Goal: Task Accomplishment & Management: Manage account settings

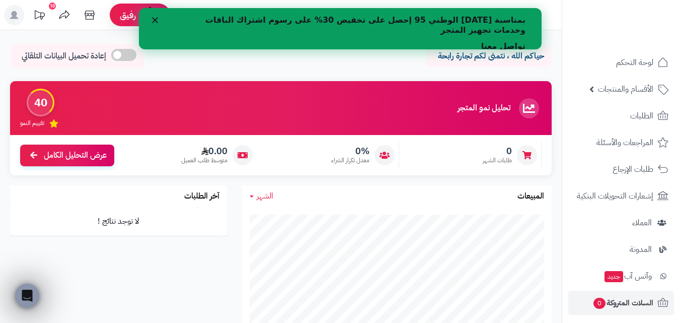
scroll to position [165, 0]
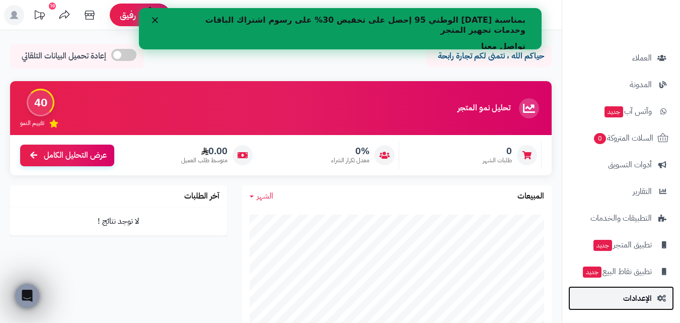
click at [628, 299] on span "الإعدادات" at bounding box center [637, 298] width 29 height 14
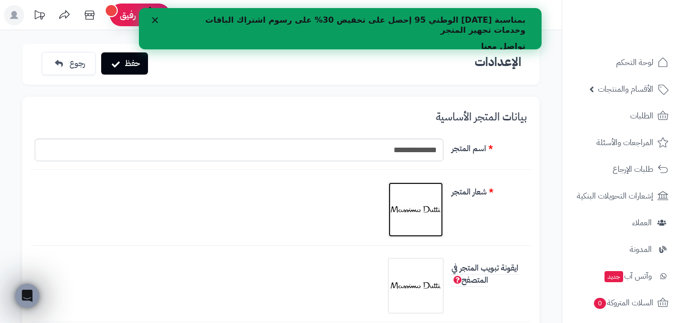
click at [417, 206] on img at bounding box center [416, 209] width 50 height 50
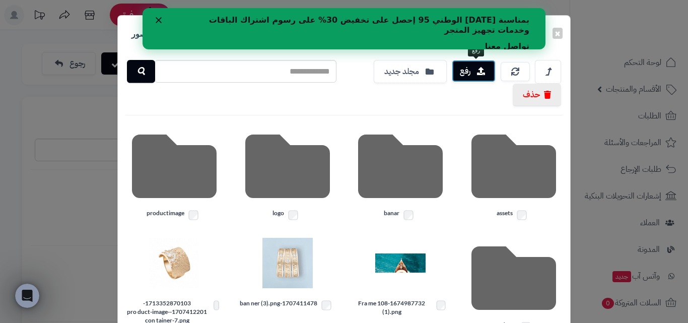
click at [477, 78] on button "رفع" at bounding box center [474, 71] width 44 height 22
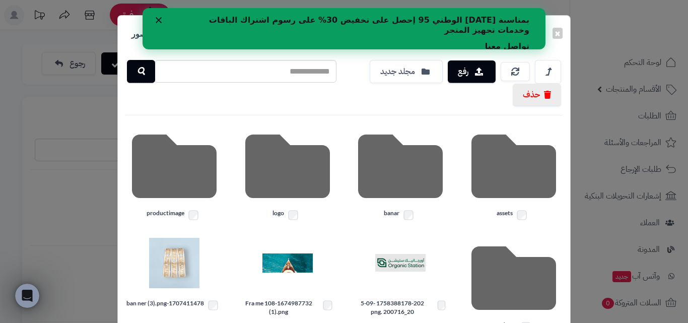
click at [158, 19] on polygon "إغلاق" at bounding box center [159, 20] width 6 height 6
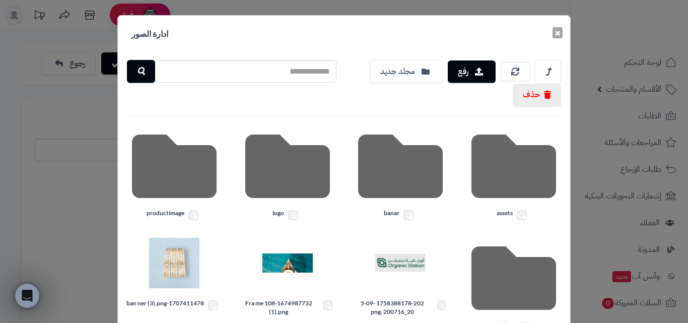
click at [562, 31] on button "×" at bounding box center [557, 32] width 10 height 11
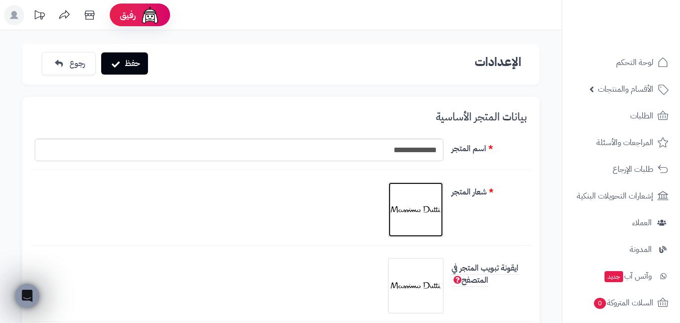
click at [436, 202] on img at bounding box center [416, 209] width 50 height 50
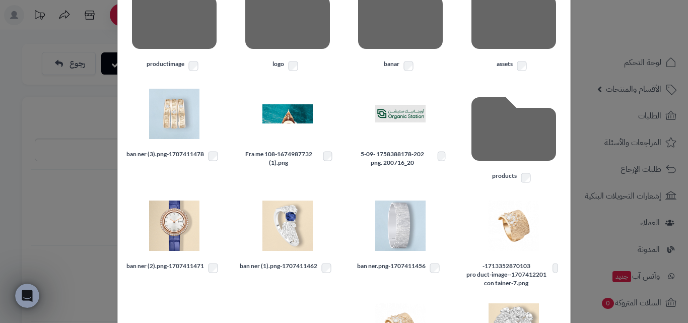
scroll to position [17, 0]
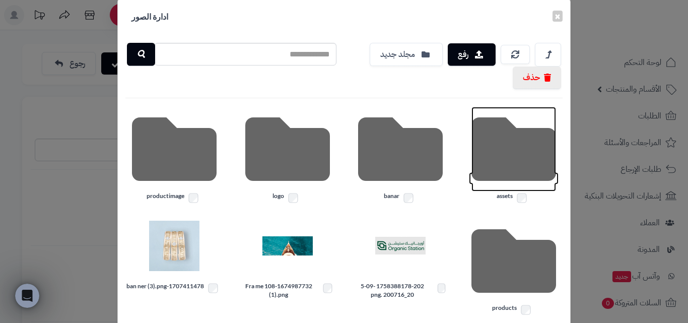
click at [506, 158] on icon at bounding box center [513, 149] width 85 height 85
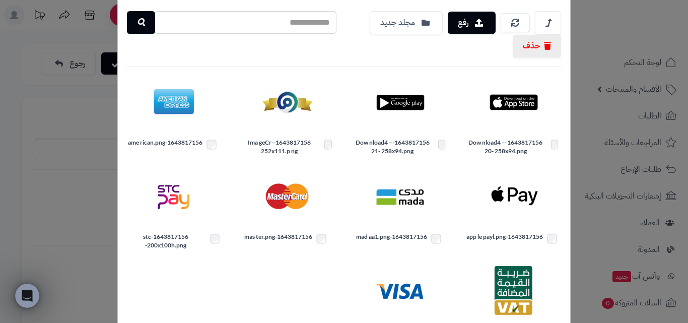
scroll to position [0, 0]
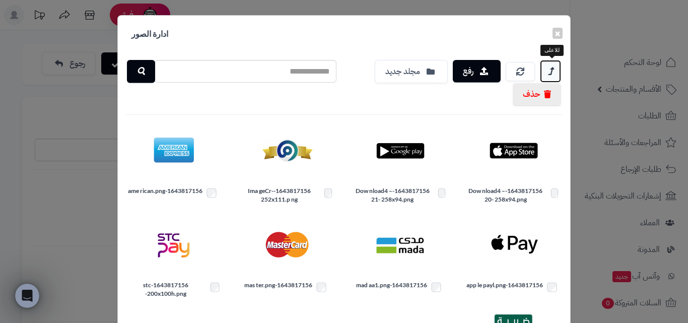
click at [553, 67] on icon at bounding box center [550, 71] width 5 height 13
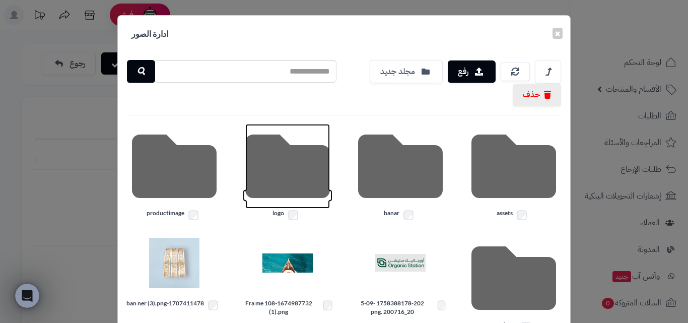
click at [310, 171] on icon at bounding box center [287, 166] width 85 height 85
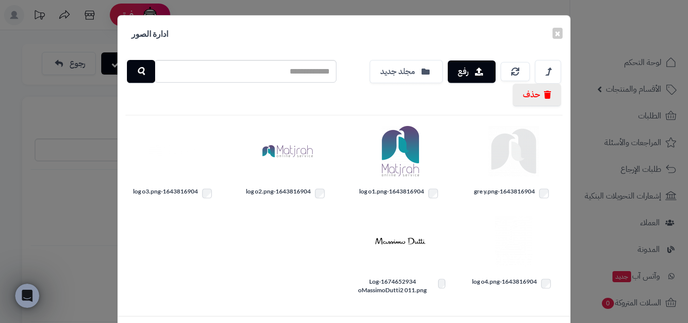
click at [298, 187] on label "1643816904-log o2.png" at bounding box center [288, 193] width 98 height 13
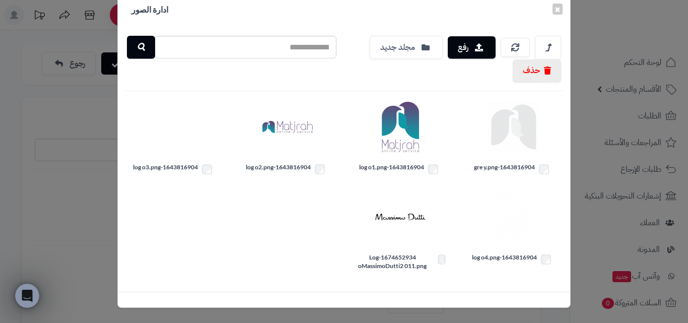
click at [276, 226] on div "1643816904-log o4.png 1674652934-Log oMassimoDutti2 011.png" at bounding box center [344, 231] width 452 height 83
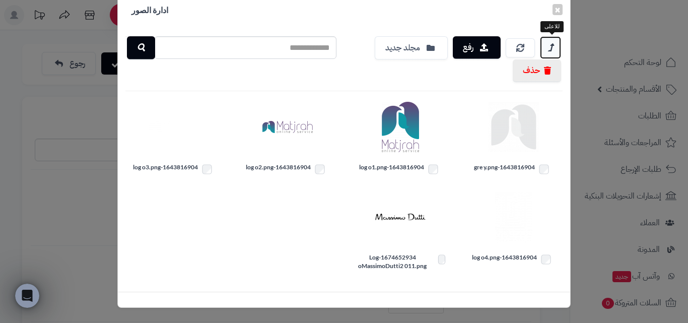
click at [549, 49] on link at bounding box center [550, 47] width 21 height 23
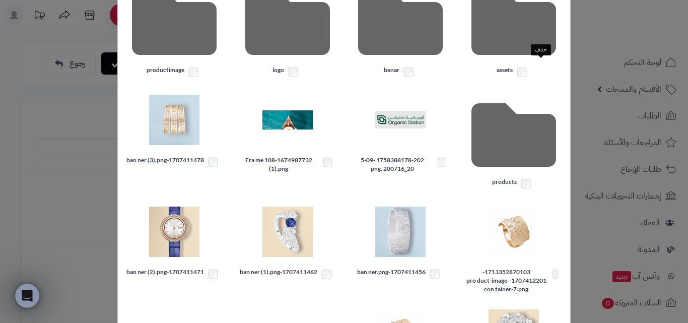
scroll to position [175, 0]
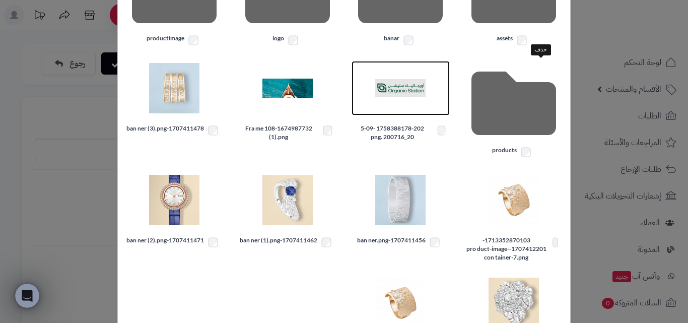
click at [403, 88] on img at bounding box center [400, 88] width 50 height 50
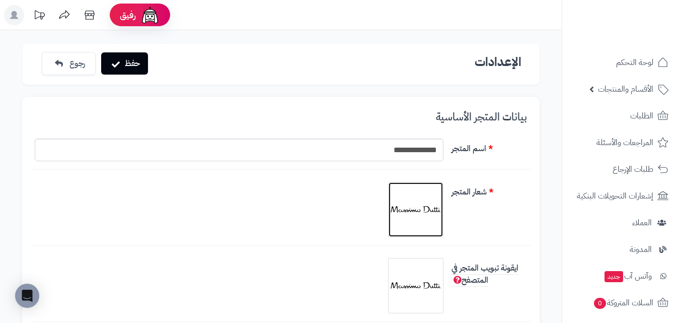
click at [430, 208] on img at bounding box center [416, 209] width 50 height 50
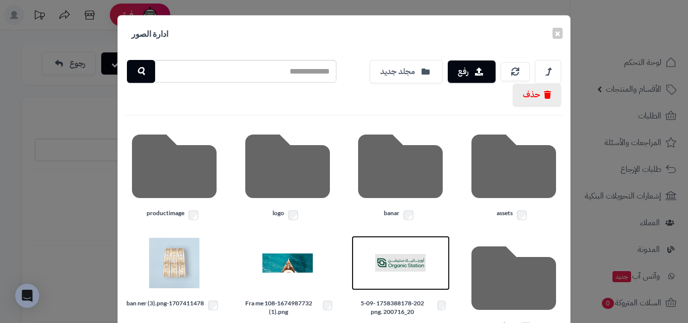
click at [410, 257] on img at bounding box center [400, 263] width 50 height 50
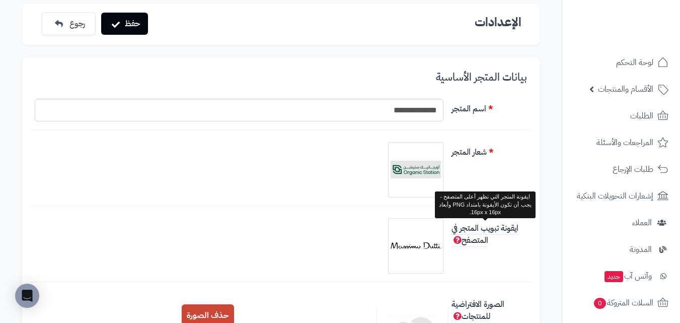
scroll to position [101, 0]
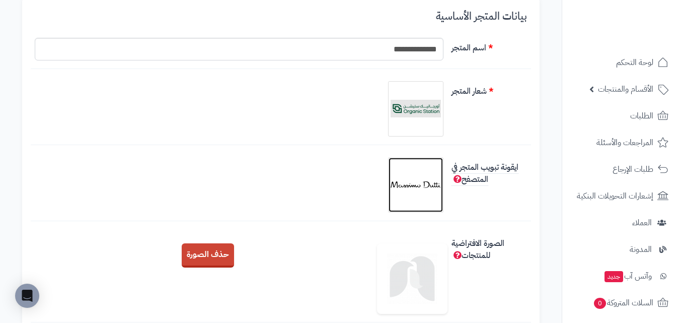
click at [415, 193] on img at bounding box center [416, 185] width 50 height 50
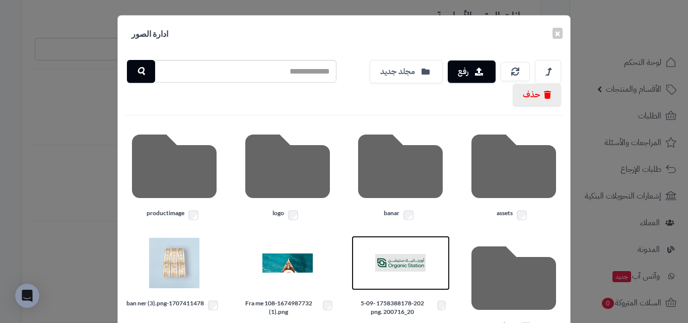
click at [414, 258] on img at bounding box center [400, 263] width 50 height 50
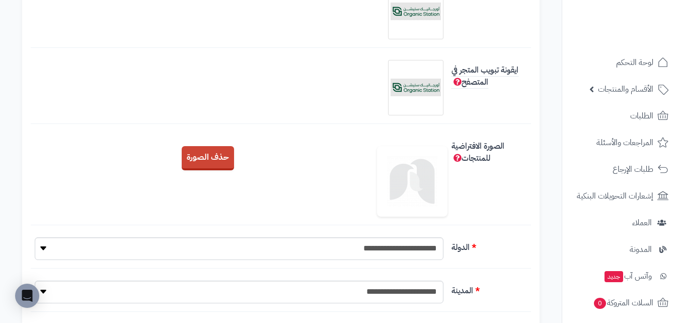
scroll to position [201, 0]
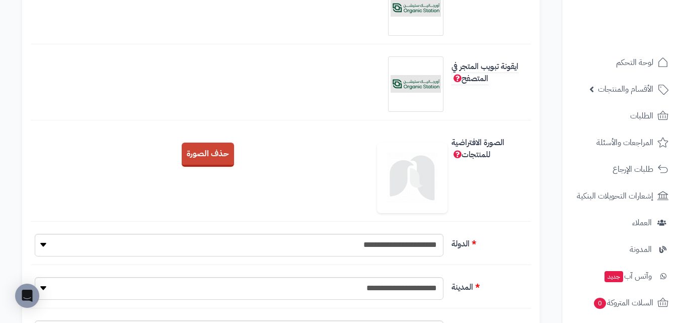
click at [423, 190] on img at bounding box center [412, 178] width 70 height 70
click at [218, 165] on div "حذف الصورة" at bounding box center [281, 159] width 501 height 32
click at [407, 190] on img at bounding box center [412, 178] width 70 height 70
click at [230, 160] on button "حذف الصورة" at bounding box center [208, 154] width 52 height 24
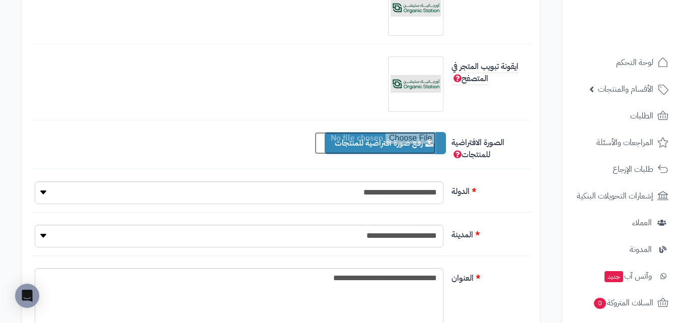
click at [402, 147] on input "file" at bounding box center [375, 143] width 121 height 22
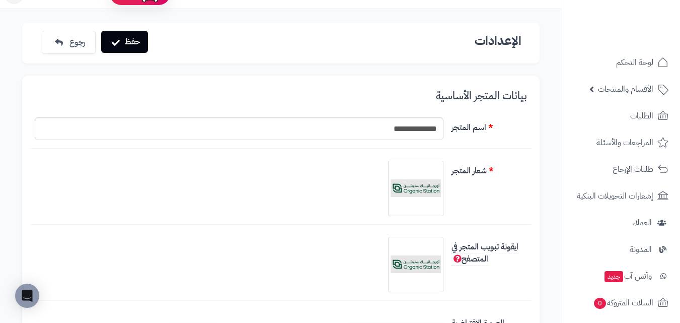
scroll to position [0, 0]
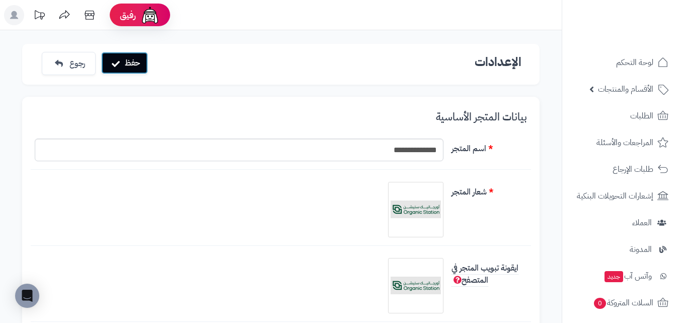
click at [110, 55] on button "حفظ" at bounding box center [124, 63] width 47 height 22
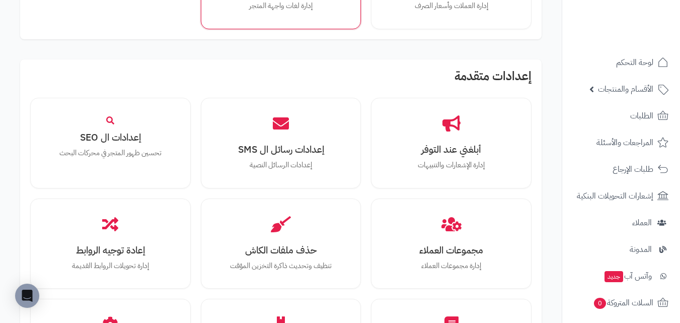
scroll to position [1158, 0]
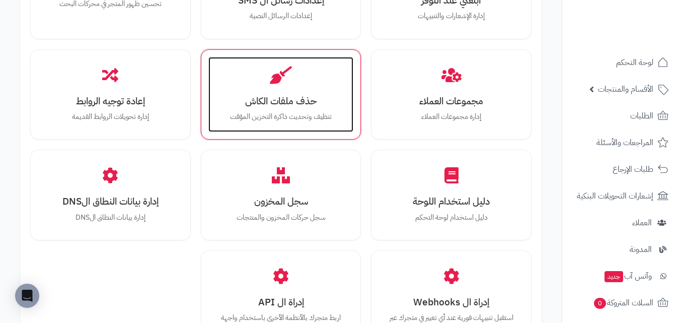
click at [294, 116] on p "تنظيف وتحديث ذاكرة التخزين المؤقت" at bounding box center [281, 116] width 125 height 11
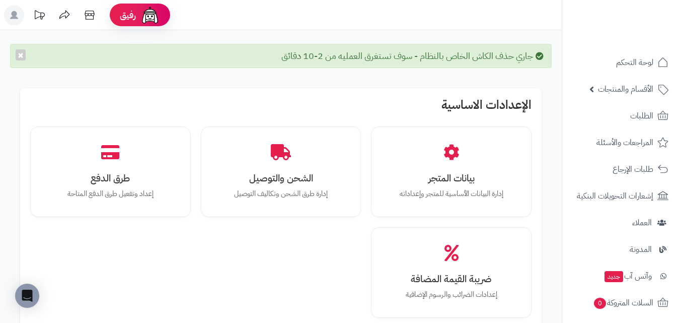
click at [17, 18] on icon at bounding box center [14, 15] width 8 height 8
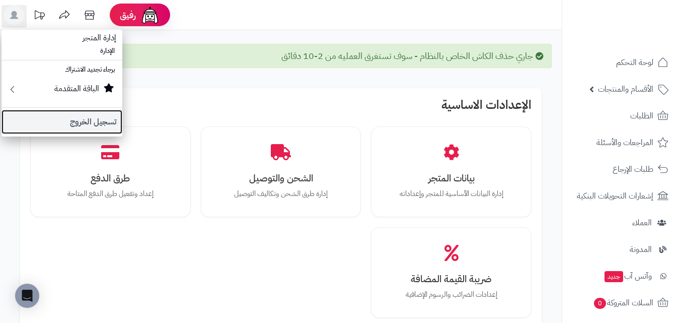
click at [92, 127] on link "تسجيل الخروج" at bounding box center [62, 122] width 121 height 24
